Goal: Communication & Community: Answer question/provide support

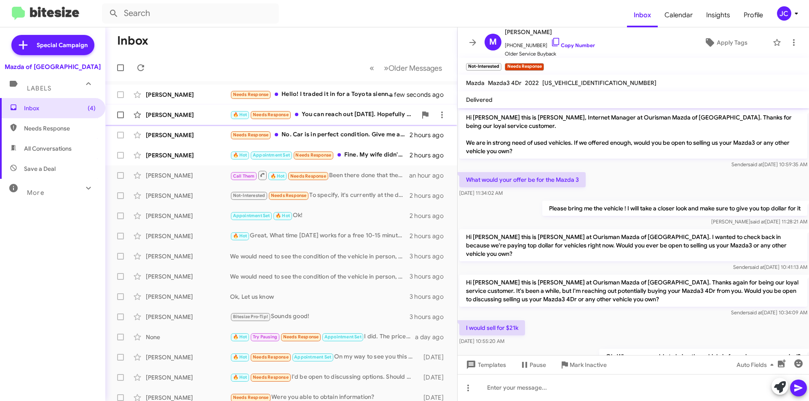
scroll to position [106, 0]
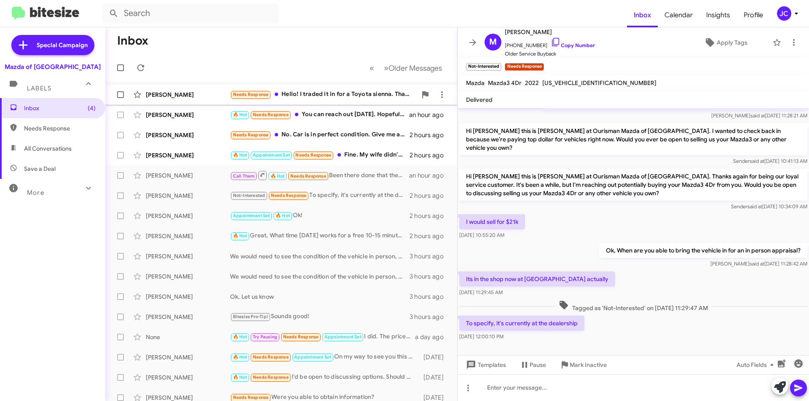
click at [329, 85] on span "Deanna Jennings Needs Response Hello! I traded it in for a Toyota sienna. Thank…" at bounding box center [281, 95] width 352 height 20
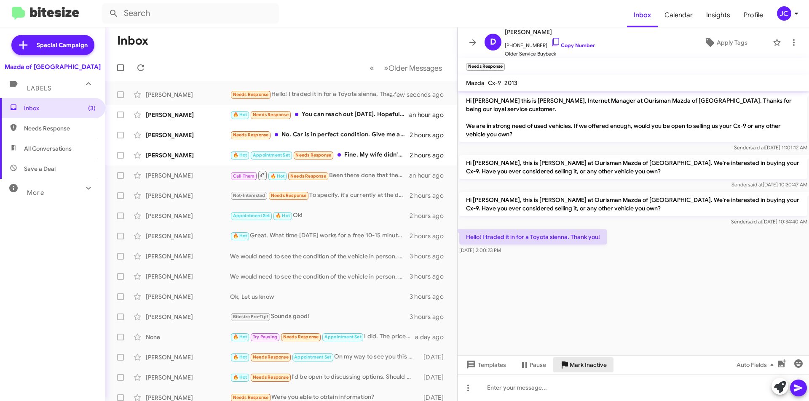
click at [594, 360] on span "Mark Inactive" at bounding box center [588, 365] width 37 height 15
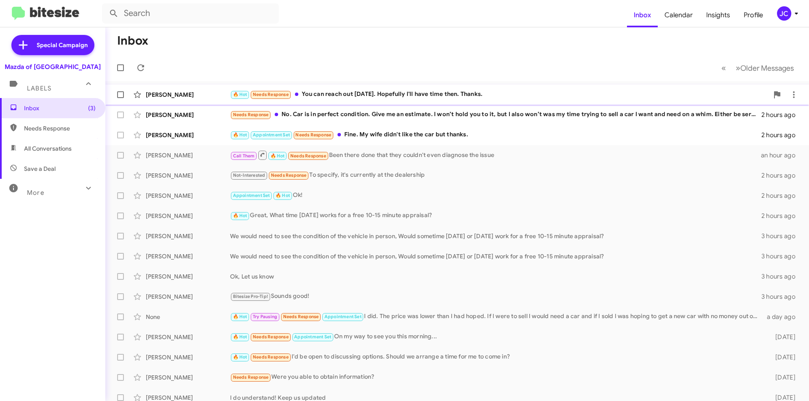
click at [380, 91] on div "🔥 Hot Needs Response You can reach out Friday. Hopefully I'll have time then. T…" at bounding box center [499, 95] width 538 height 10
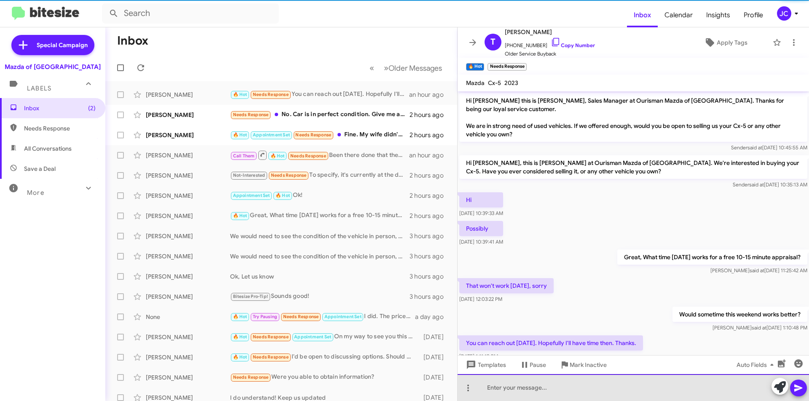
click at [526, 391] on div at bounding box center [633, 388] width 351 height 27
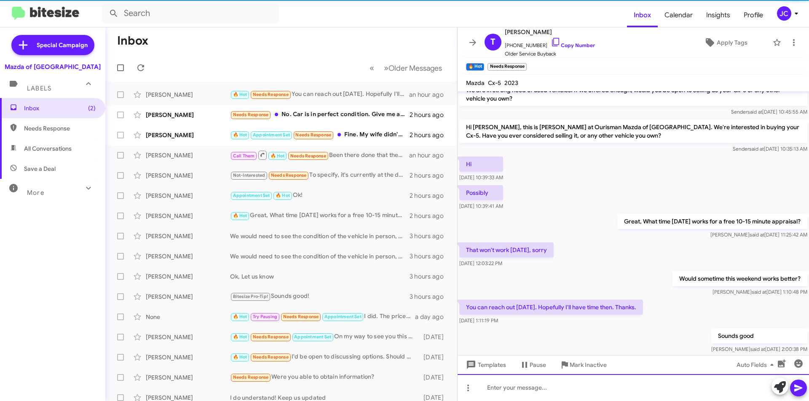
scroll to position [46, 0]
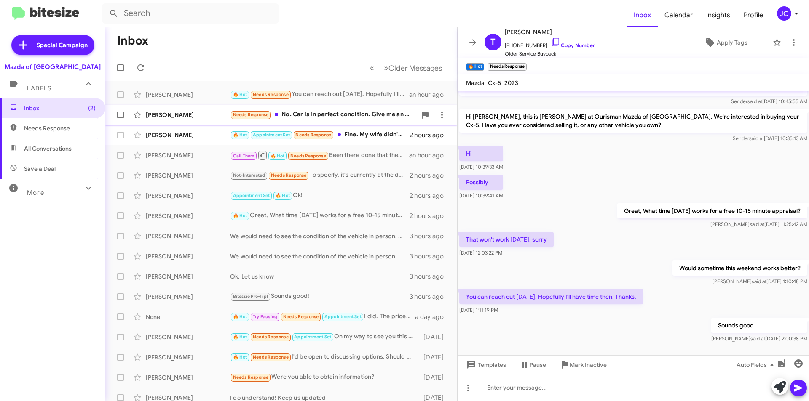
click at [363, 112] on div "Needs Response No. Car is in perfect condition. Give me an estimate. I won’t ho…" at bounding box center [323, 115] width 187 height 10
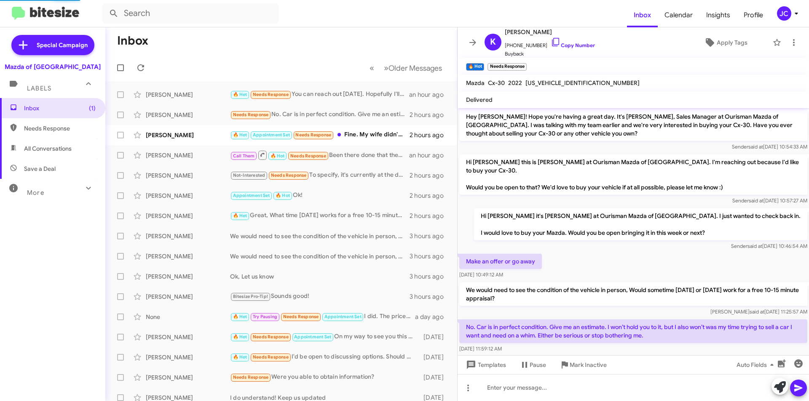
scroll to position [52, 0]
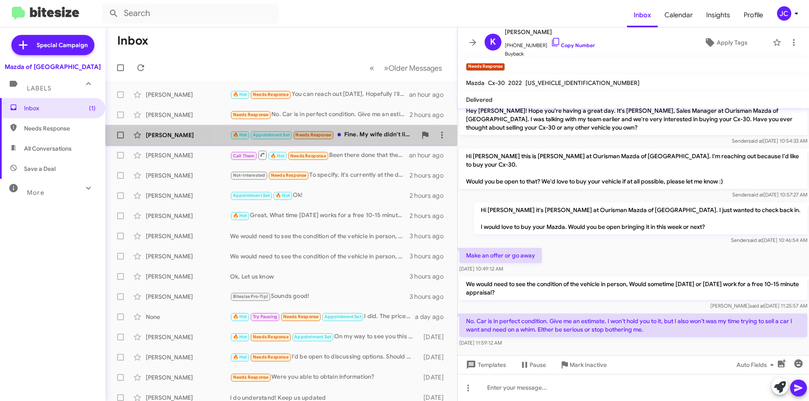
click at [356, 140] on div "Simeon Schopf 🔥 Hot Appointment Set Needs Response Fine. My wife didn't like th…" at bounding box center [281, 135] width 338 height 17
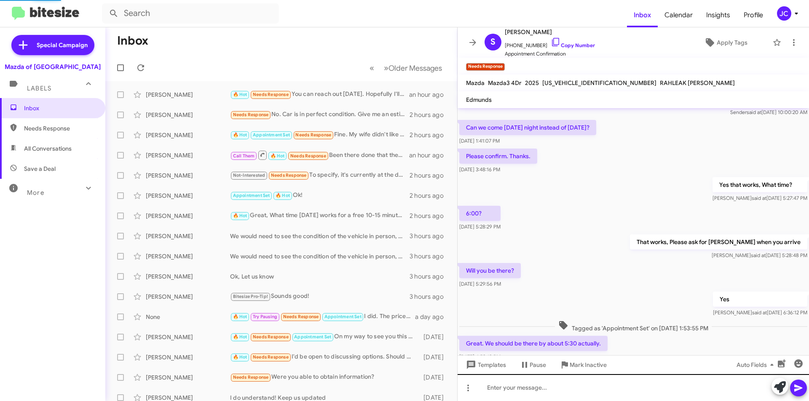
scroll to position [142, 0]
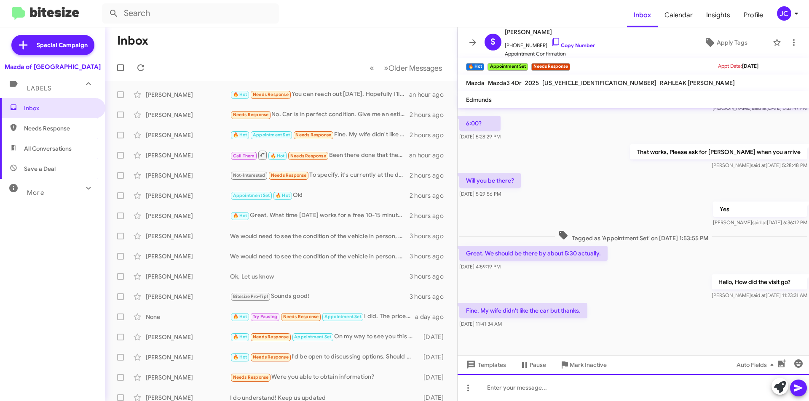
click at [482, 390] on div at bounding box center [633, 388] width 351 height 27
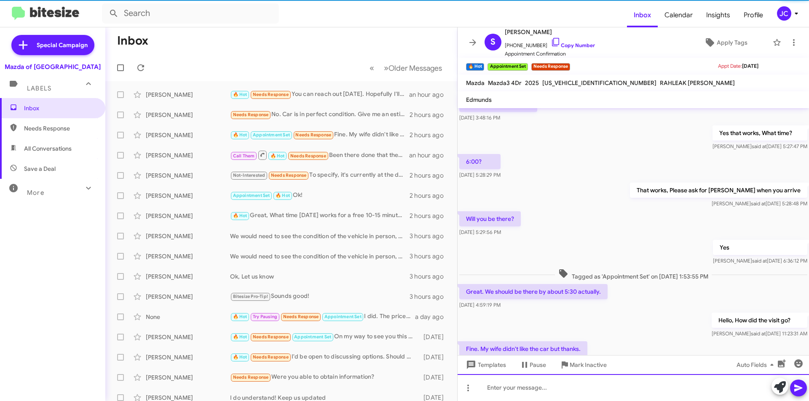
scroll to position [305, 0]
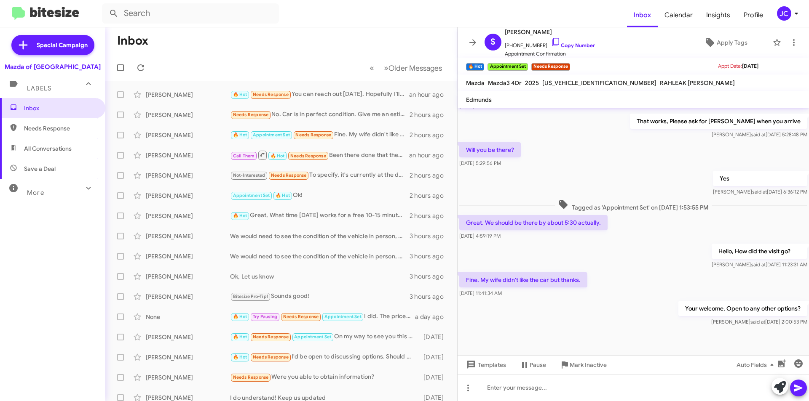
click at [782, 16] on div "JC" at bounding box center [784, 13] width 14 height 14
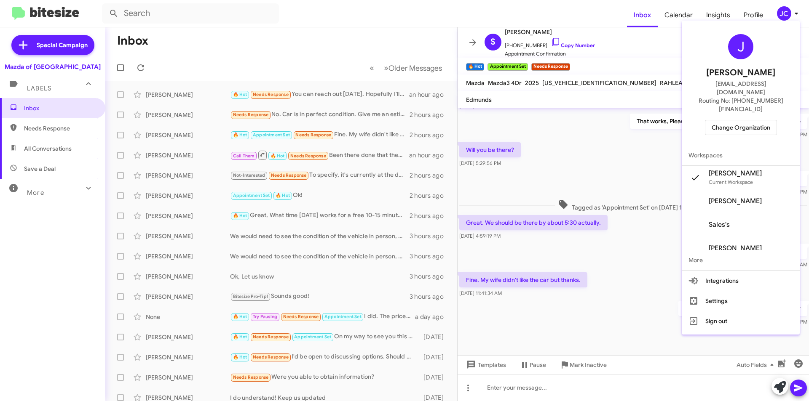
click at [735, 120] on span "Change Organization" at bounding box center [741, 127] width 59 height 14
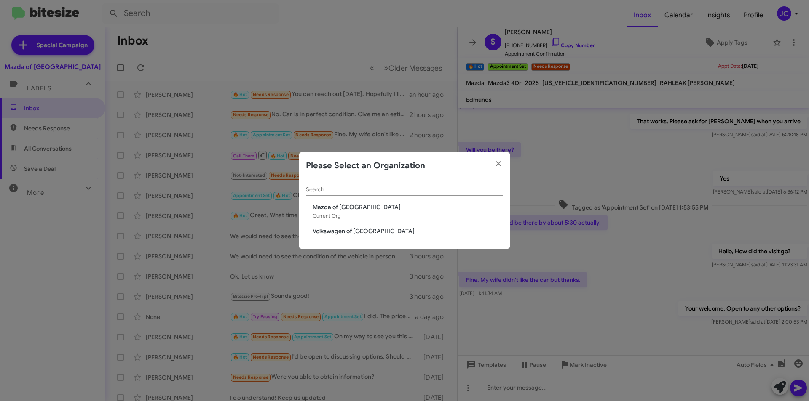
click at [373, 229] on span "Volkswagen of [GEOGRAPHIC_DATA]" at bounding box center [408, 231] width 190 height 8
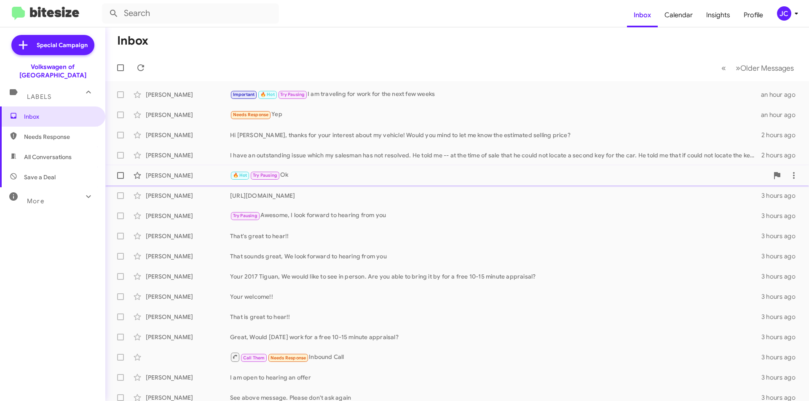
click at [237, 170] on div "Jasmine Williams 🔥 Hot Try Pausing Ok 3 hours ago" at bounding box center [457, 175] width 690 height 17
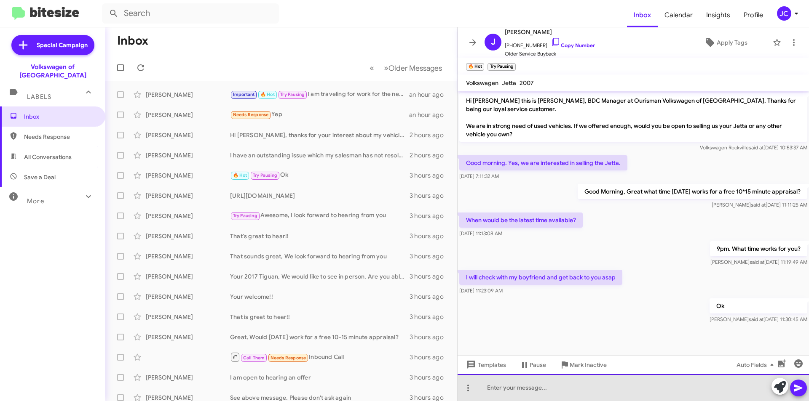
click at [509, 395] on div at bounding box center [633, 388] width 351 height 27
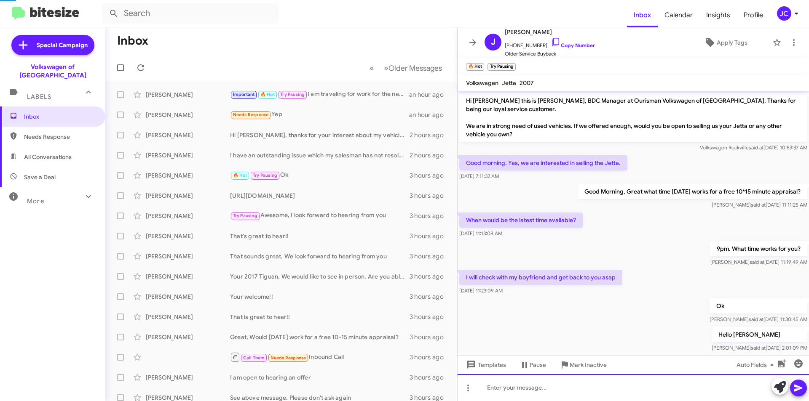
scroll to position [16, 0]
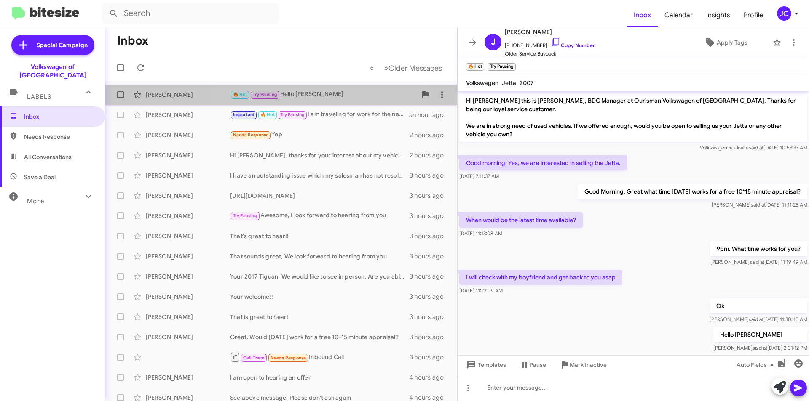
click at [329, 93] on div "🔥 Hot Try Pausing Hello [PERSON_NAME]" at bounding box center [323, 95] width 187 height 10
